Goal: Register for event/course

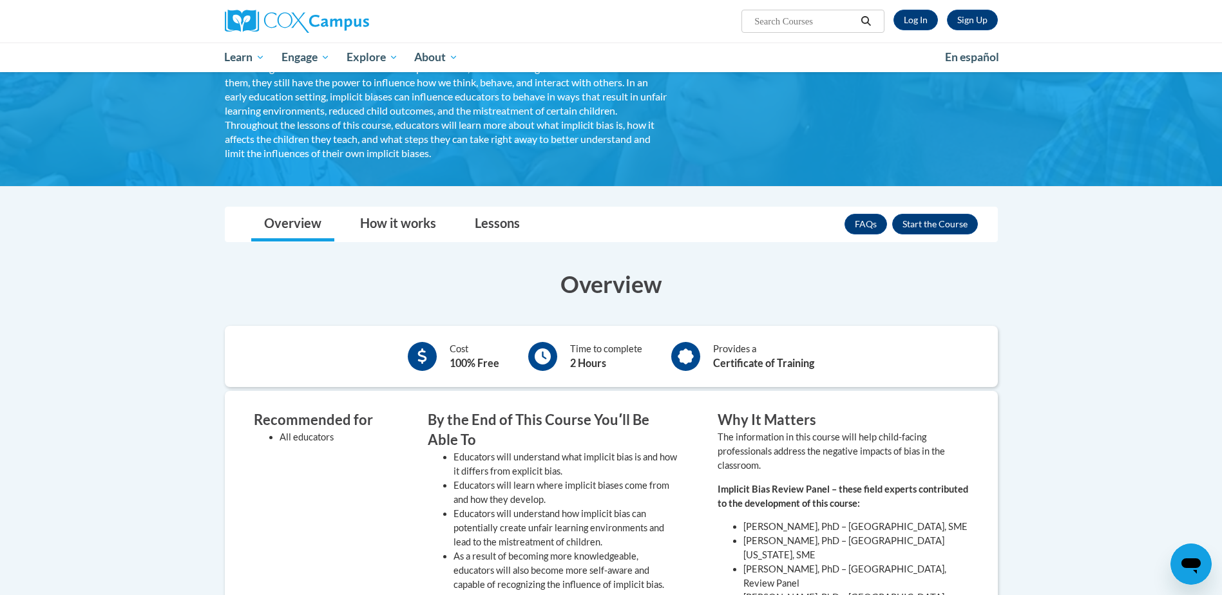
scroll to position [64, 0]
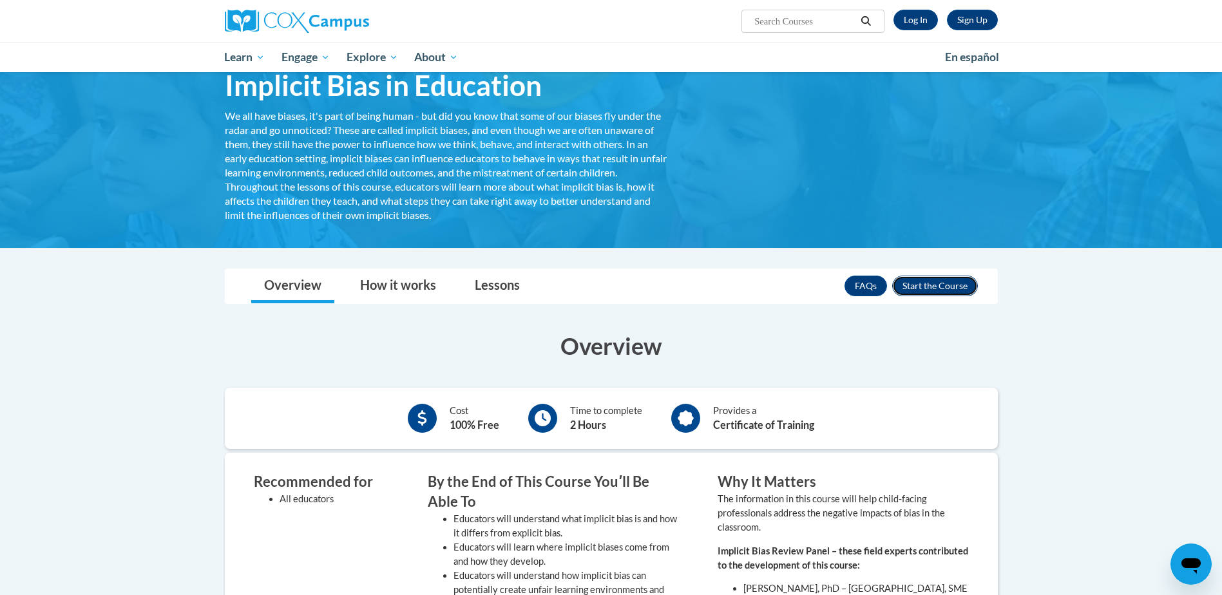
click at [925, 283] on button "Enroll" at bounding box center [935, 286] width 86 height 21
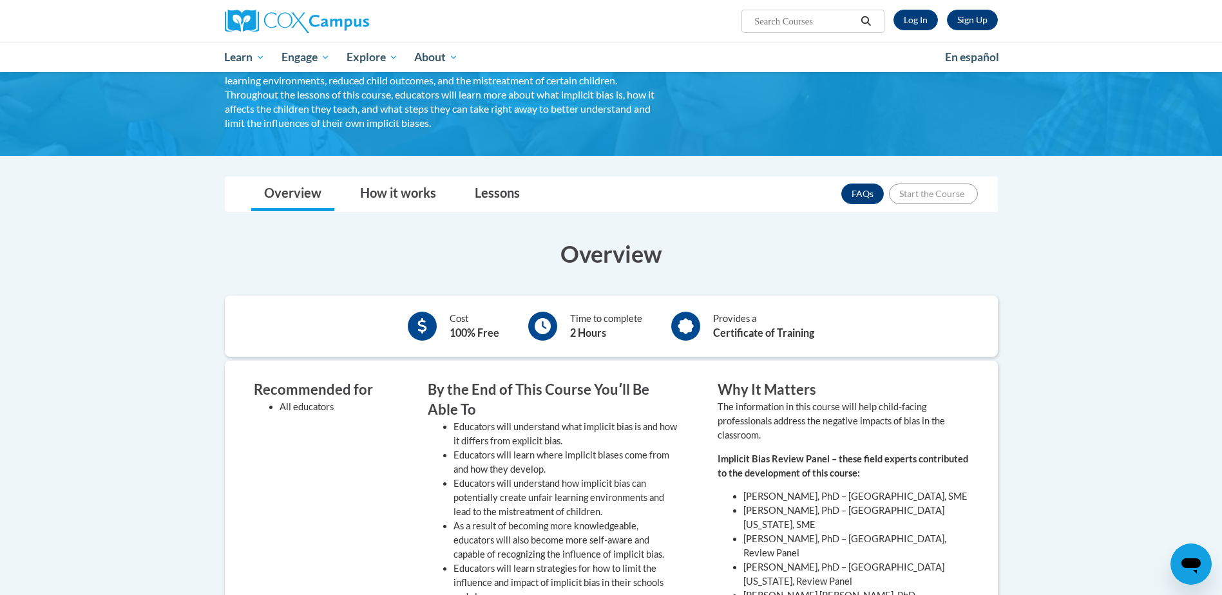
scroll to position [258, 0]
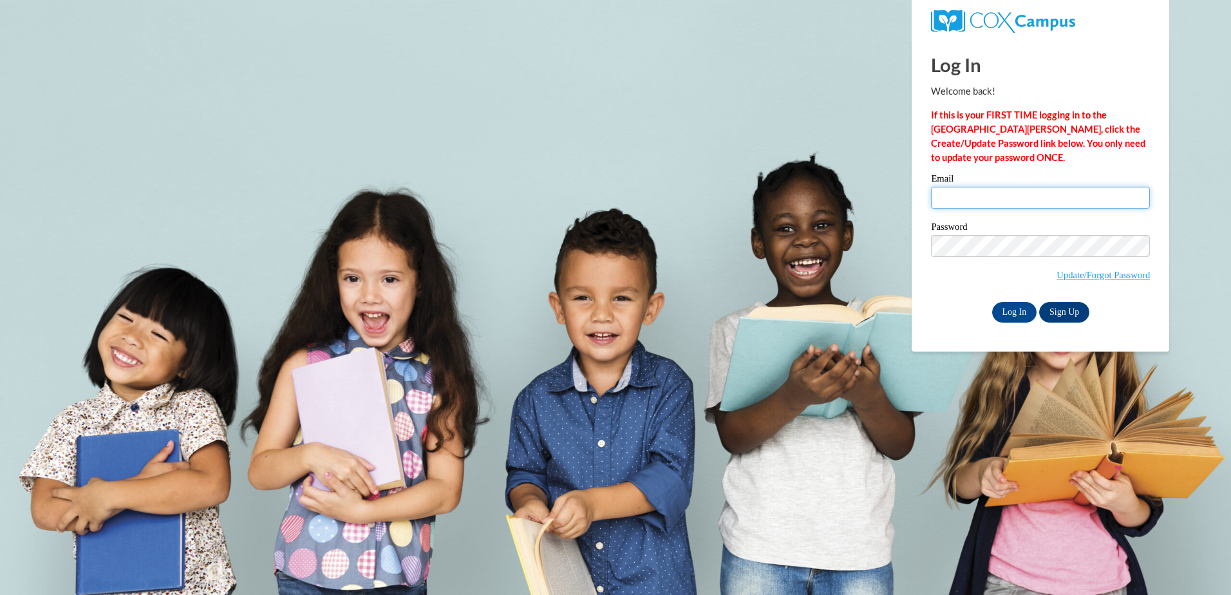
drag, startPoint x: 976, startPoint y: 191, endPoint x: 972, endPoint y: 204, distance: 13.6
click at [976, 192] on input "Email" at bounding box center [1040, 198] width 219 height 22
type input "WandaD@ymcaatlanta.org"
click at [1018, 305] on input "Log In" at bounding box center [1014, 312] width 45 height 21
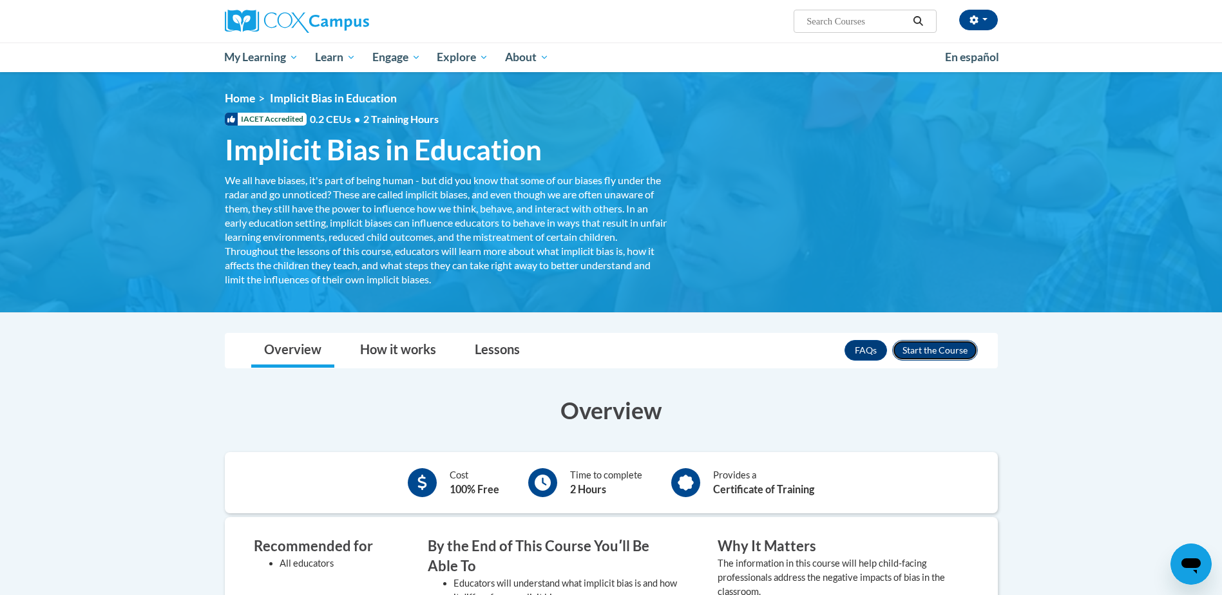
click at [943, 346] on button "Enroll" at bounding box center [935, 350] width 86 height 21
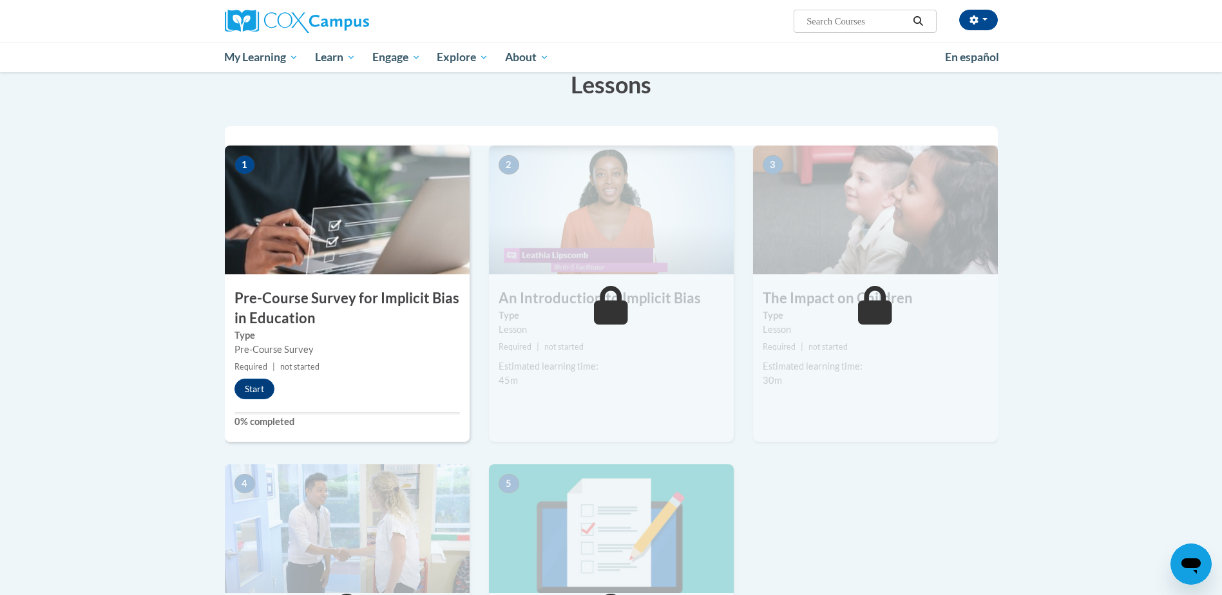
scroll to position [193, 0]
